Goal: Navigation & Orientation: Find specific page/section

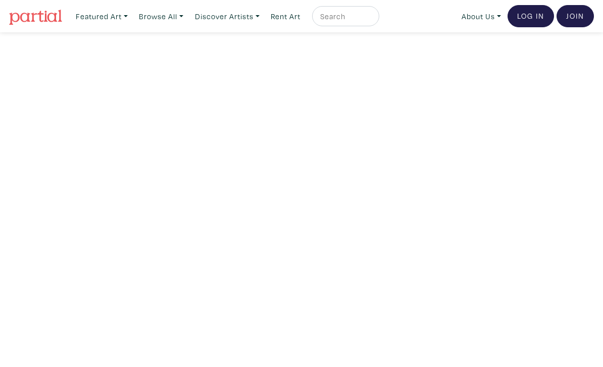
click at [532, 16] on link "Log In" at bounding box center [530, 16] width 46 height 22
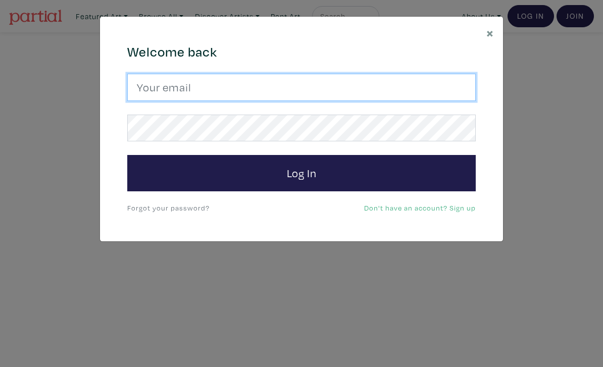
click at [403, 92] on input "email" at bounding box center [301, 87] width 348 height 27
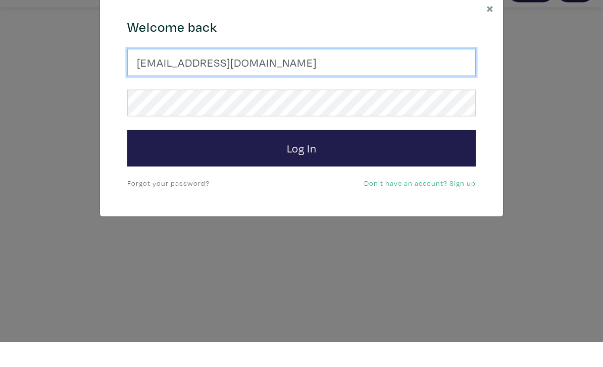
type input "josefj6@gmail.com"
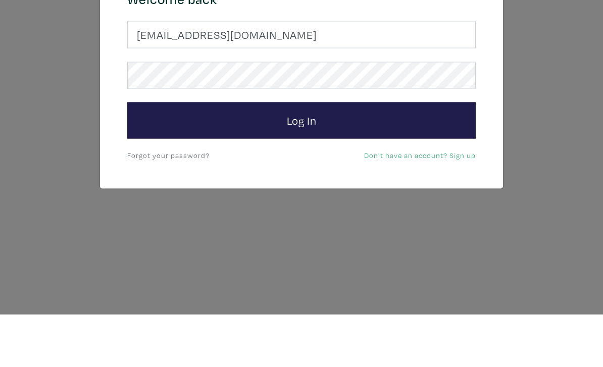
click at [369, 155] on button "Log In" at bounding box center [301, 173] width 348 height 36
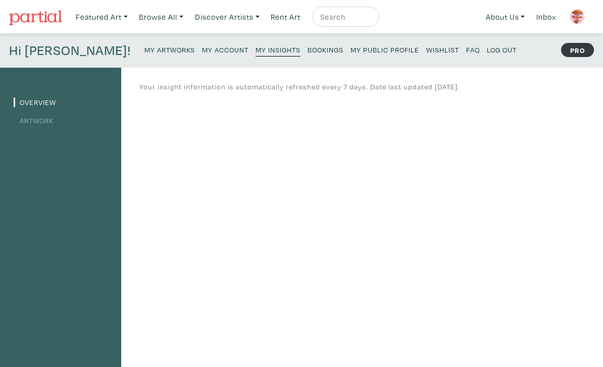
click at [350, 46] on small "My Public Profile" at bounding box center [384, 50] width 69 height 10
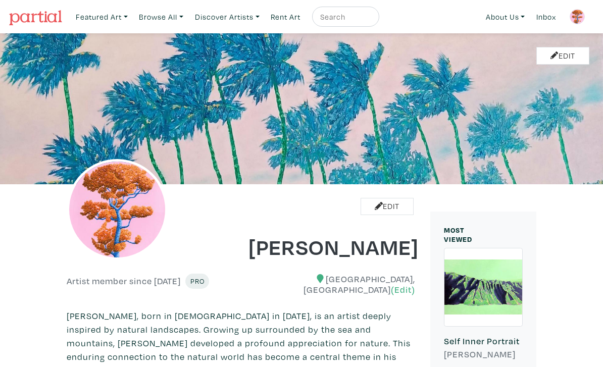
click at [571, 16] on img at bounding box center [576, 16] width 15 height 15
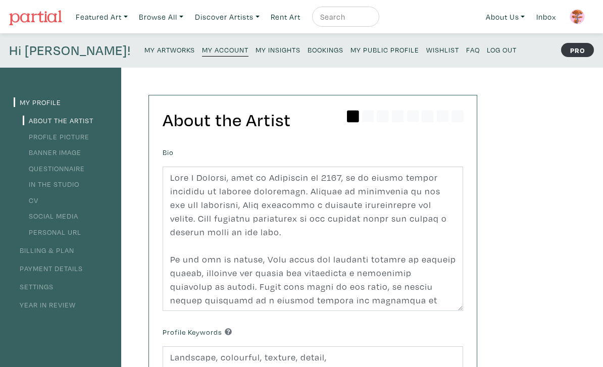
click at [486, 51] on small "Log Out" at bounding box center [501, 50] width 30 height 10
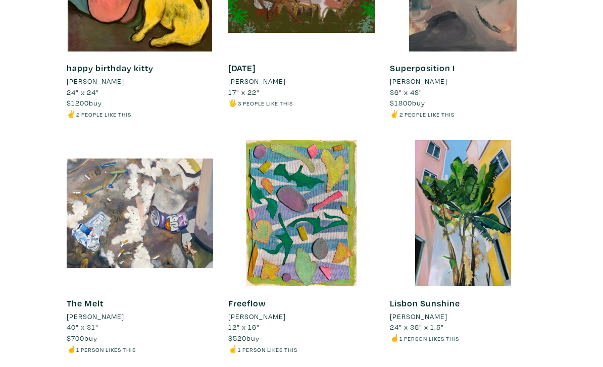
scroll to position [4326, 0]
click at [470, 222] on div at bounding box center [463, 213] width 146 height 146
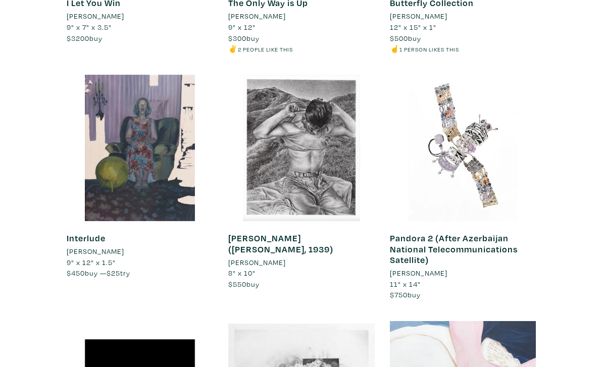
scroll to position [5822, 0]
click at [309, 139] on div at bounding box center [301, 148] width 146 height 146
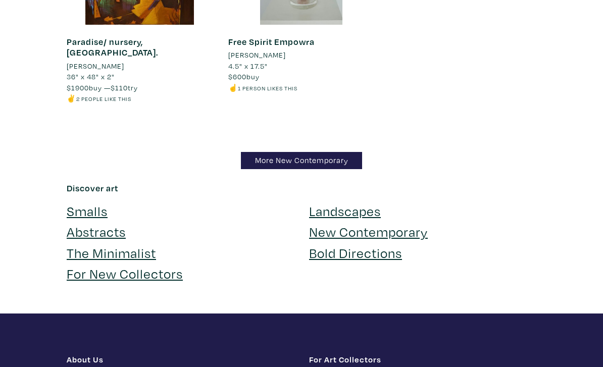
scroll to position [10504, 0]
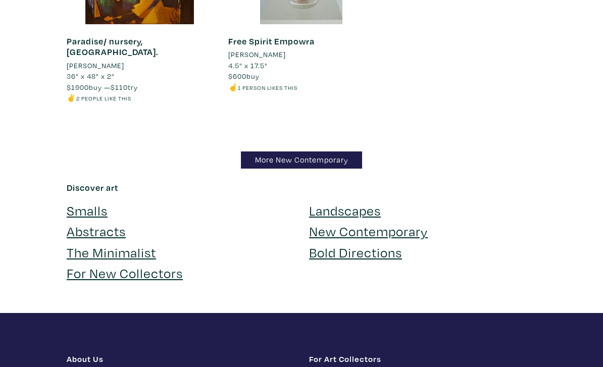
click at [363, 201] on link "Landscapes" at bounding box center [345, 210] width 72 height 18
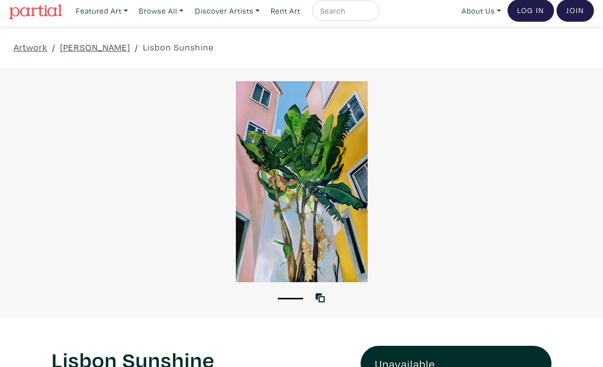
scroll to position [5, 0]
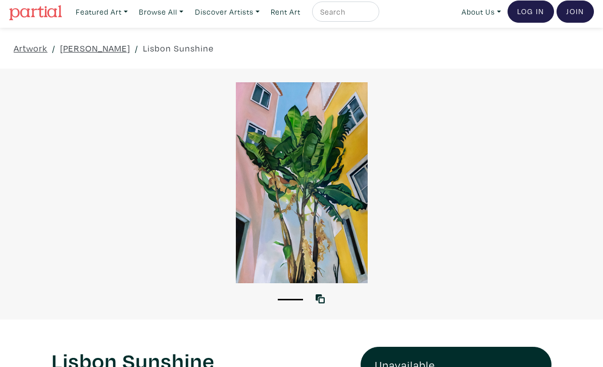
click at [301, 243] on div at bounding box center [301, 182] width 603 height 201
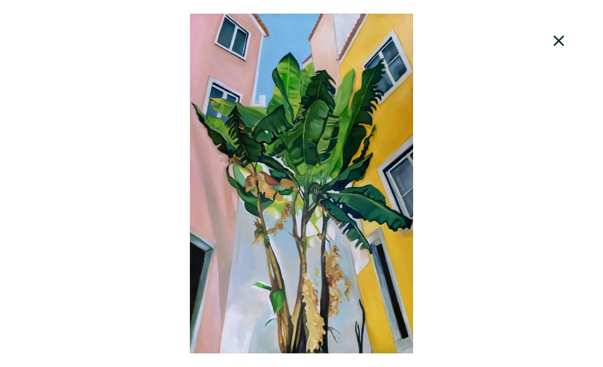
click at [559, 38] on icon at bounding box center [558, 40] width 34 height 27
